Goal: Task Accomplishment & Management: Manage account settings

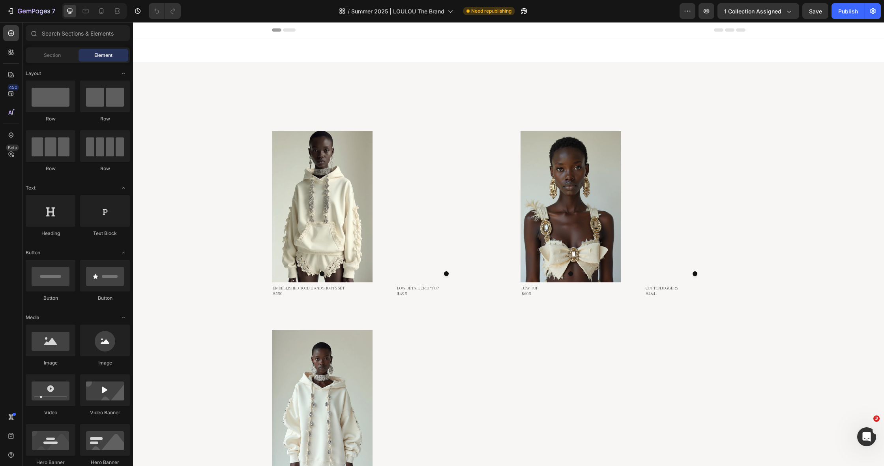
scroll to position [0, 0]
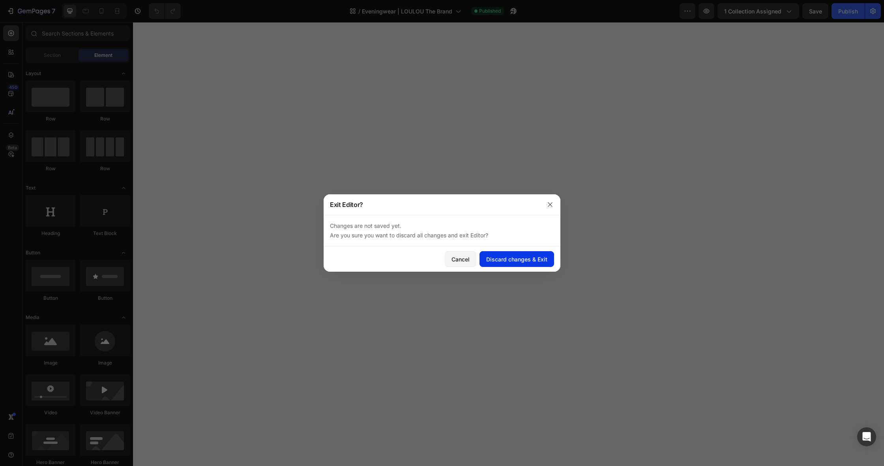
drag, startPoint x: 0, startPoint y: 0, endPoint x: 500, endPoint y: 264, distance: 565.2
click at [500, 264] on button "Discard changes & Exit" at bounding box center [517, 259] width 75 height 16
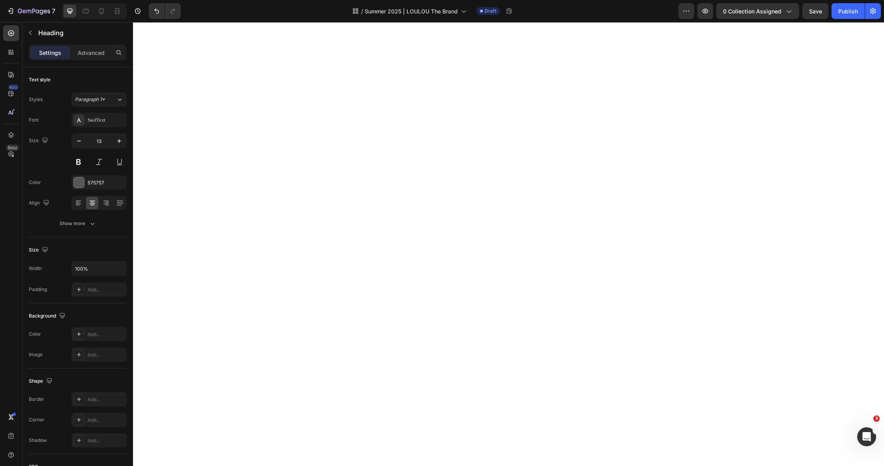
click at [731, 6] on button "0 collection assigned" at bounding box center [758, 11] width 83 height 16
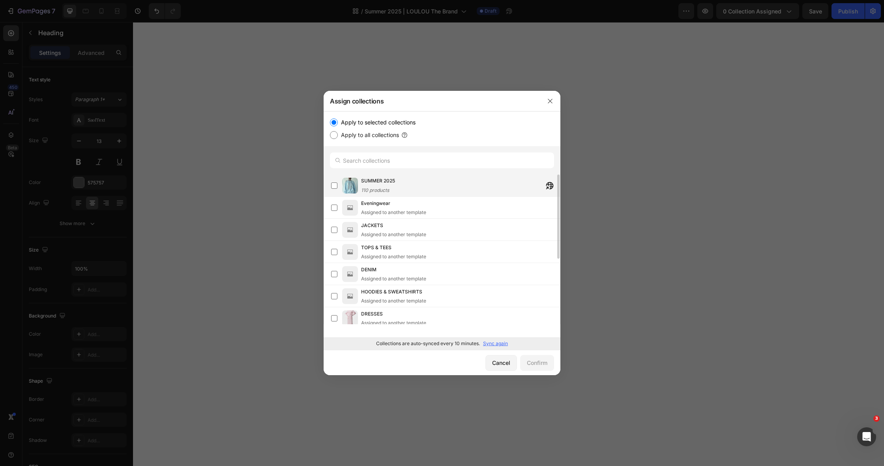
drag, startPoint x: 0, startPoint y: 0, endPoint x: 382, endPoint y: 184, distance: 423.8
click at [382, 184] on span "SUMMER 2025" at bounding box center [378, 181] width 34 height 8
drag, startPoint x: 382, startPoint y: 184, endPoint x: 536, endPoint y: 361, distance: 235.1
click at [536, 361] on div "Confirm" at bounding box center [537, 362] width 21 height 8
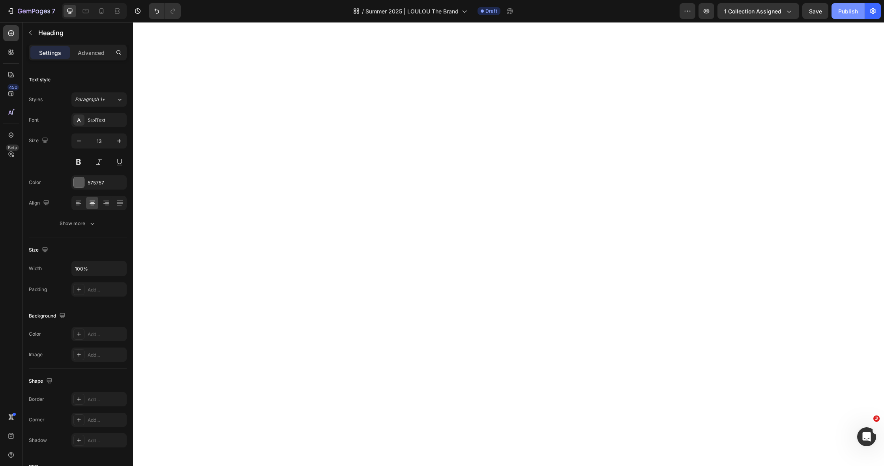
drag, startPoint x: 536, startPoint y: 361, endPoint x: 852, endPoint y: 10, distance: 472.5
click at [852, 10] on div "Publish" at bounding box center [849, 11] width 20 height 8
click at [38, 11] on icon "button" at bounding box center [34, 11] width 32 height 7
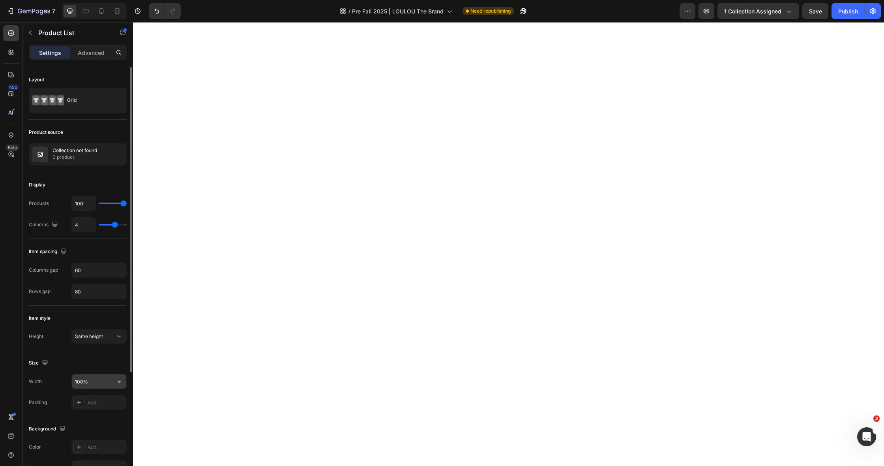
click at [107, 384] on input "100%" at bounding box center [99, 381] width 54 height 14
click at [124, 384] on button "button" at bounding box center [119, 381] width 14 height 14
click at [70, 416] on div "Default 1200px" at bounding box center [90, 416] width 65 height 15
click at [118, 383] on icon "button" at bounding box center [119, 381] width 8 height 8
click at [95, 402] on p "Full 100%" at bounding box center [97, 401] width 45 height 7
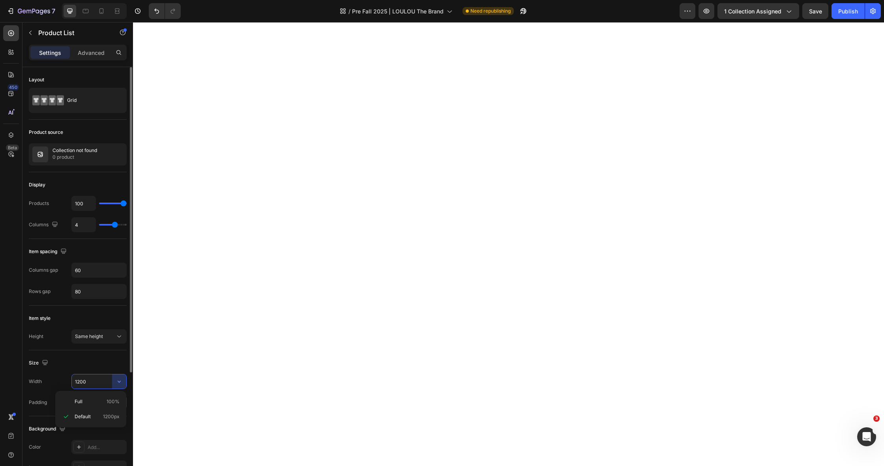
type input "100%"
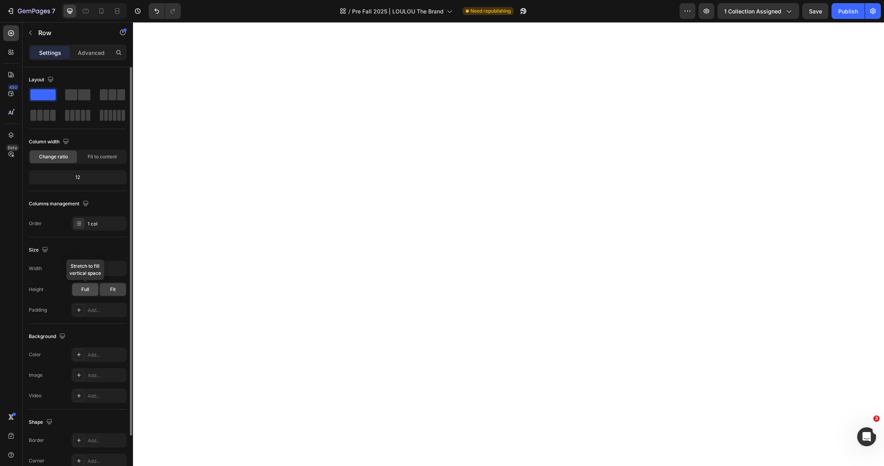
click at [87, 293] on div "Full" at bounding box center [85, 289] width 26 height 13
click at [92, 270] on input "1200" at bounding box center [99, 268] width 54 height 14
click at [121, 268] on icon "button" at bounding box center [119, 269] width 8 height 8
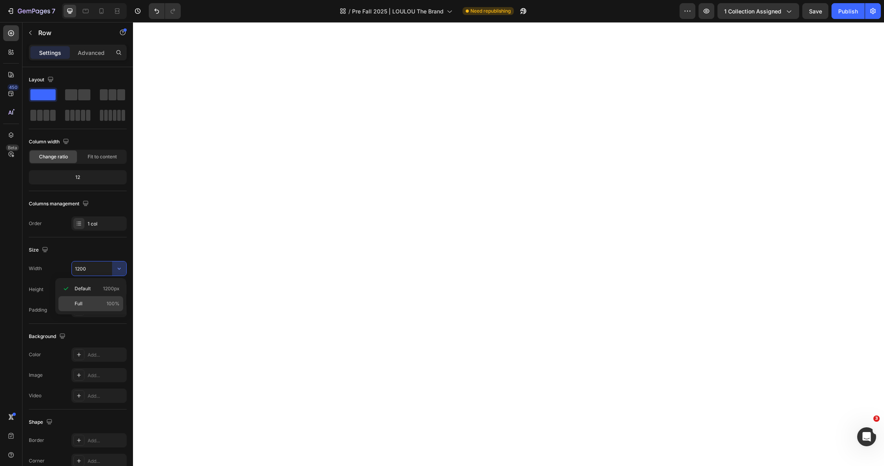
click at [79, 305] on span "Full" at bounding box center [79, 303] width 8 height 7
type input "100%"
click at [852, 10] on div "Publish" at bounding box center [849, 11] width 20 height 8
click at [30, 12] on icon "button" at bounding box center [34, 11] width 32 height 7
click at [117, 269] on div "1200" at bounding box center [99, 268] width 54 height 14
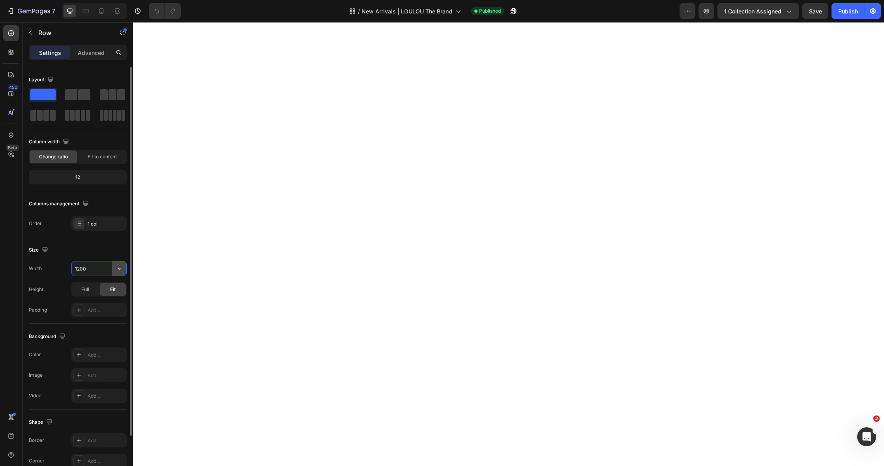
drag, startPoint x: 0, startPoint y: 0, endPoint x: 118, endPoint y: 268, distance: 292.9
click at [118, 268] on icon "button" at bounding box center [119, 269] width 3 height 2
drag, startPoint x: 118, startPoint y: 268, endPoint x: 88, endPoint y: 302, distance: 45.0
click at [88, 302] on p "Full 100%" at bounding box center [97, 303] width 45 height 7
type input "100%"
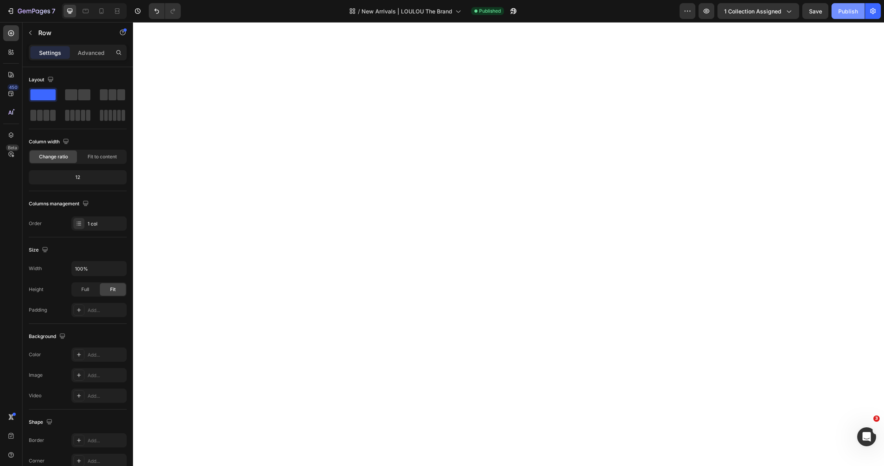
drag, startPoint x: 88, startPoint y: 302, endPoint x: 837, endPoint y: 6, distance: 805.6
click at [837, 6] on button "Publish" at bounding box center [848, 11] width 33 height 16
drag, startPoint x: 837, startPoint y: 6, endPoint x: 31, endPoint y: 33, distance: 806.7
click at [31, 33] on icon "button" at bounding box center [30, 33] width 6 height 6
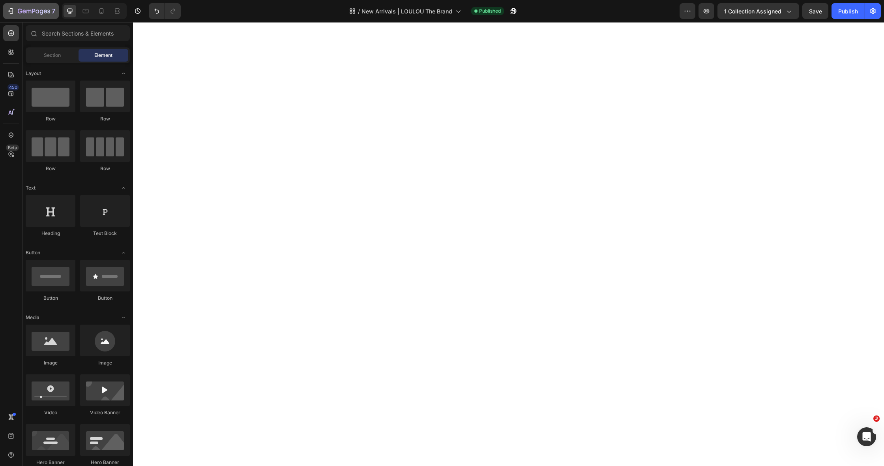
drag, startPoint x: 31, startPoint y: 33, endPoint x: 29, endPoint y: 11, distance: 21.8
click at [29, 11] on icon "button" at bounding box center [28, 12] width 5 height 4
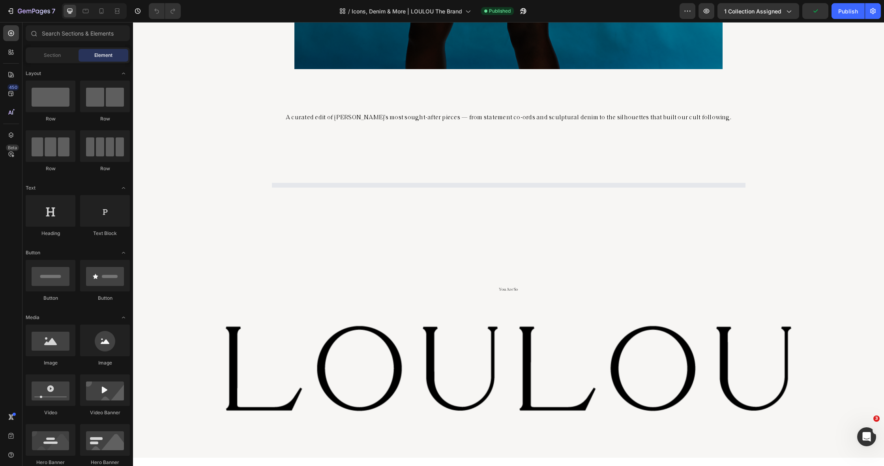
scroll to position [591, 0]
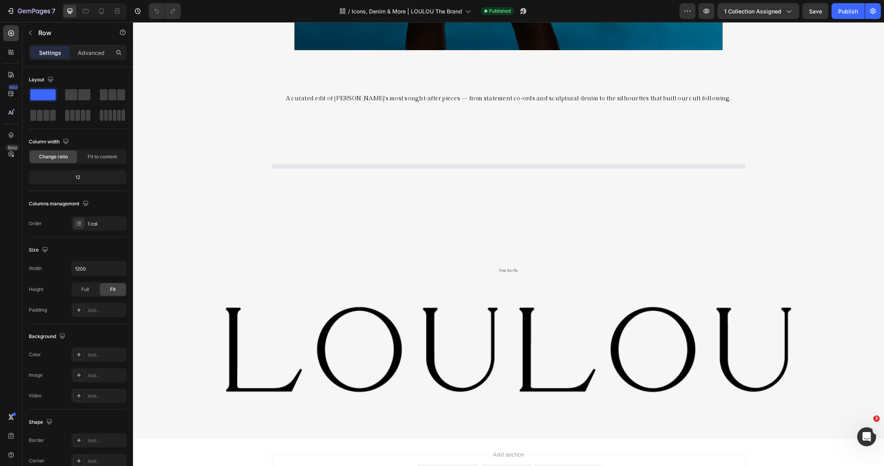
click at [358, 149] on div "Image A curated edit of [PERSON_NAME]’s most sought-after pieces — from stateme…" at bounding box center [509, 131] width 474 height 75
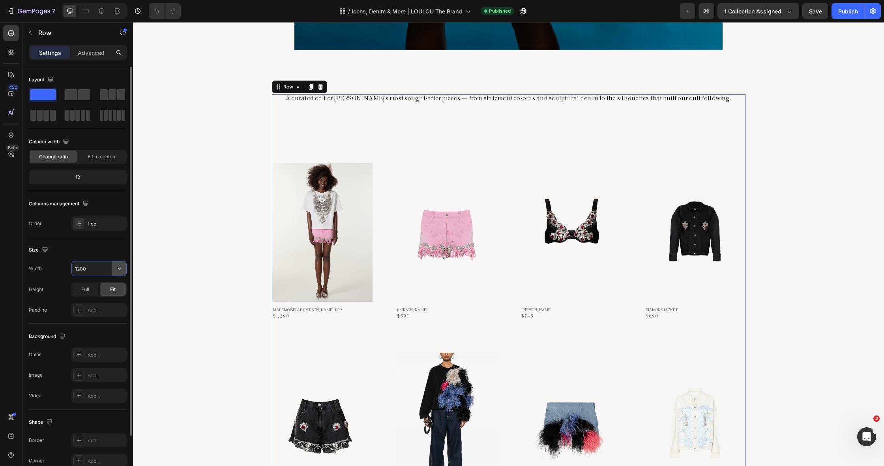
drag, startPoint x: 0, startPoint y: 0, endPoint x: 117, endPoint y: 270, distance: 294.6
click at [117, 270] on div "1200" at bounding box center [99, 268] width 54 height 14
click at [120, 270] on icon "button" at bounding box center [119, 269] width 8 height 8
drag, startPoint x: 117, startPoint y: 270, endPoint x: 80, endPoint y: 301, distance: 48.2
click at [80, 301] on span "Full" at bounding box center [79, 303] width 8 height 7
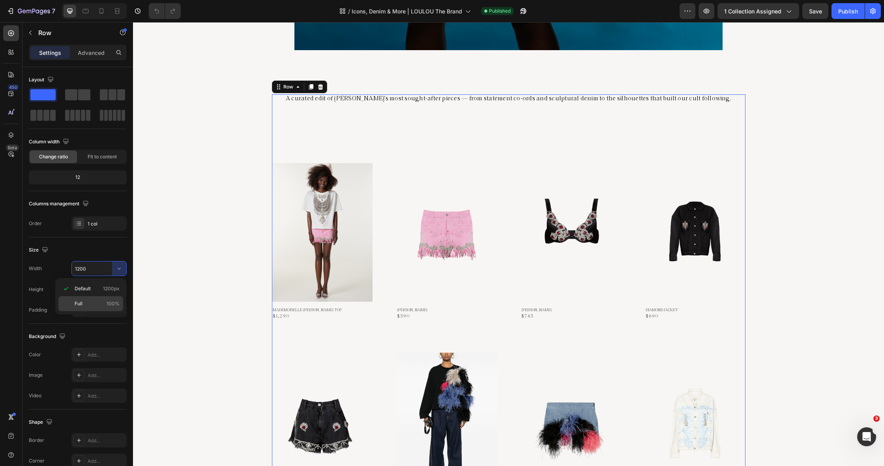
type input "100%"
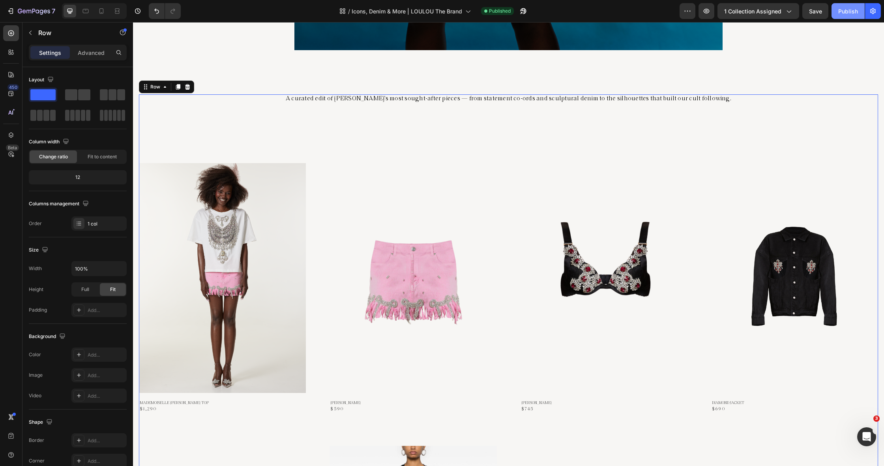
drag, startPoint x: 80, startPoint y: 301, endPoint x: 837, endPoint y: 12, distance: 810.9
click at [837, 12] on button "Publish" at bounding box center [848, 11] width 33 height 16
